Goal: Task Accomplishment & Management: Manage account settings

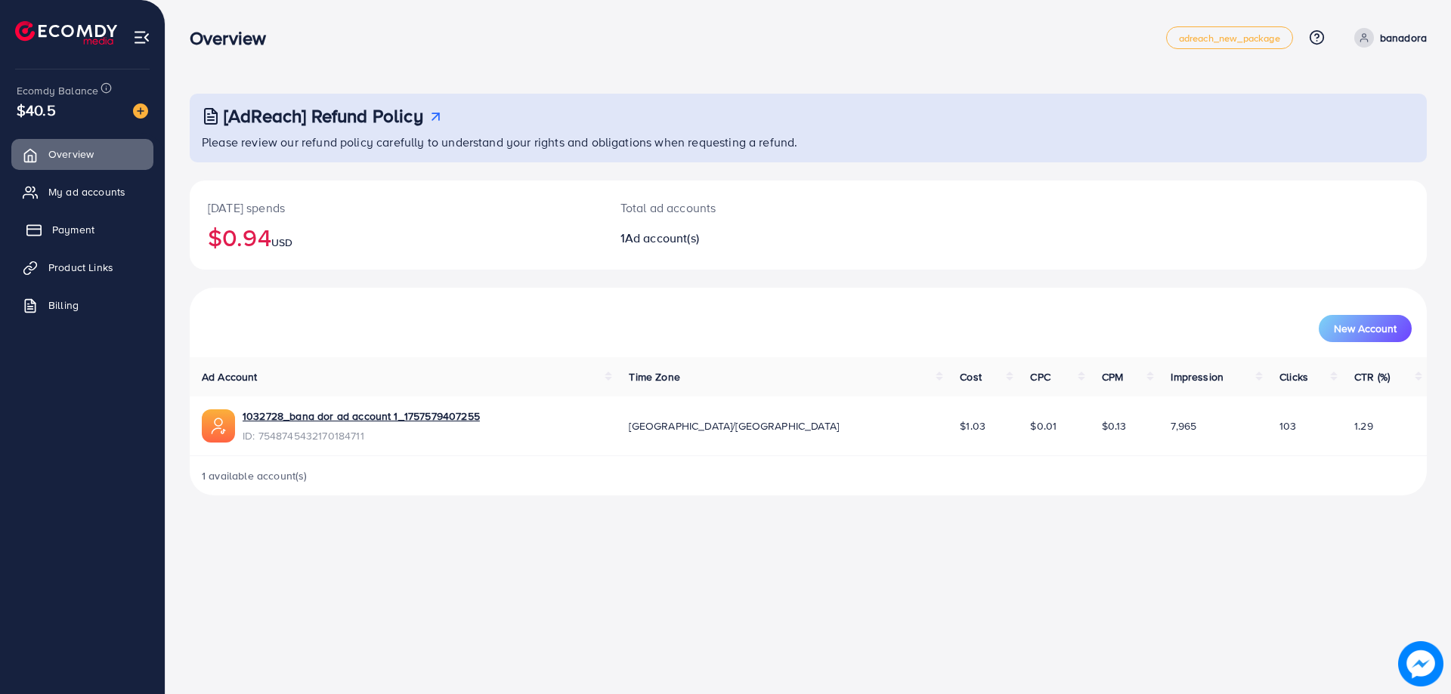
click at [73, 235] on span "Payment" at bounding box center [73, 229] width 42 height 15
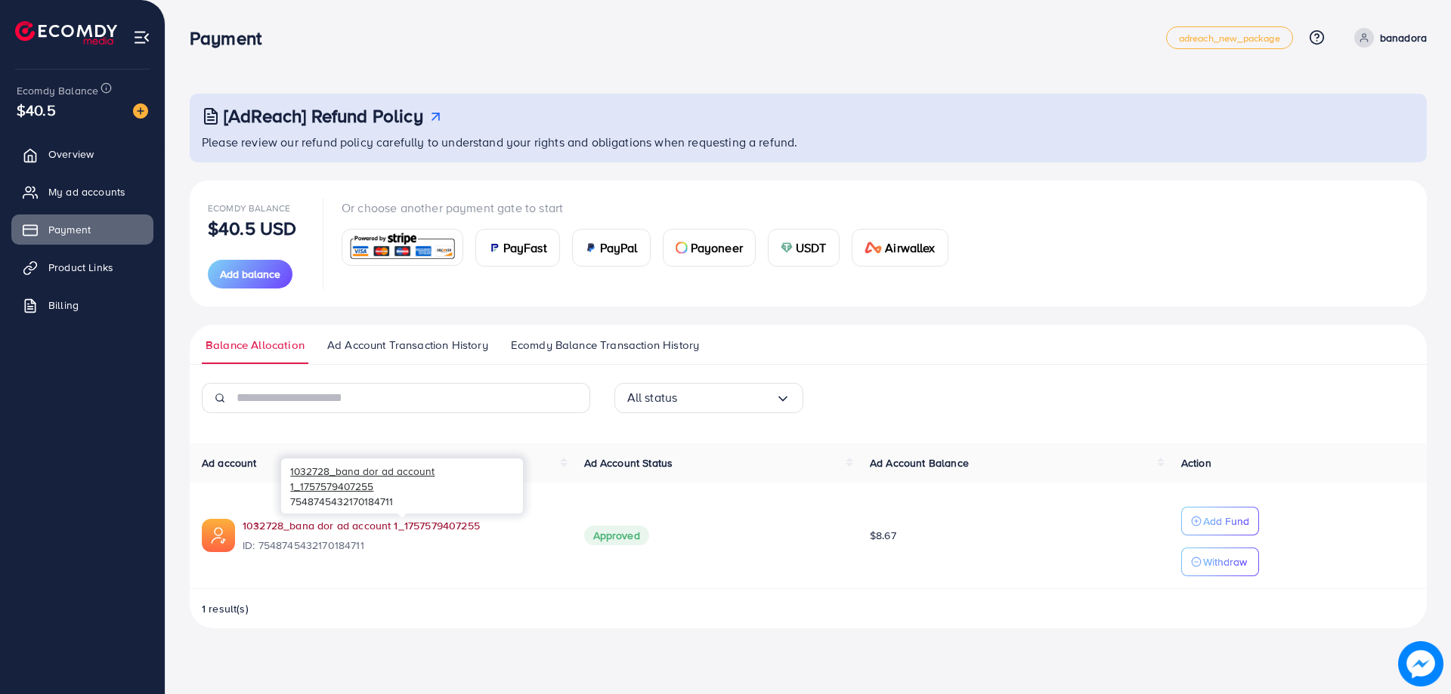
click at [269, 522] on link "1032728_bana dor ad account 1_1757579407255" at bounding box center [401, 525] width 317 height 15
